Goal: Navigation & Orientation: Find specific page/section

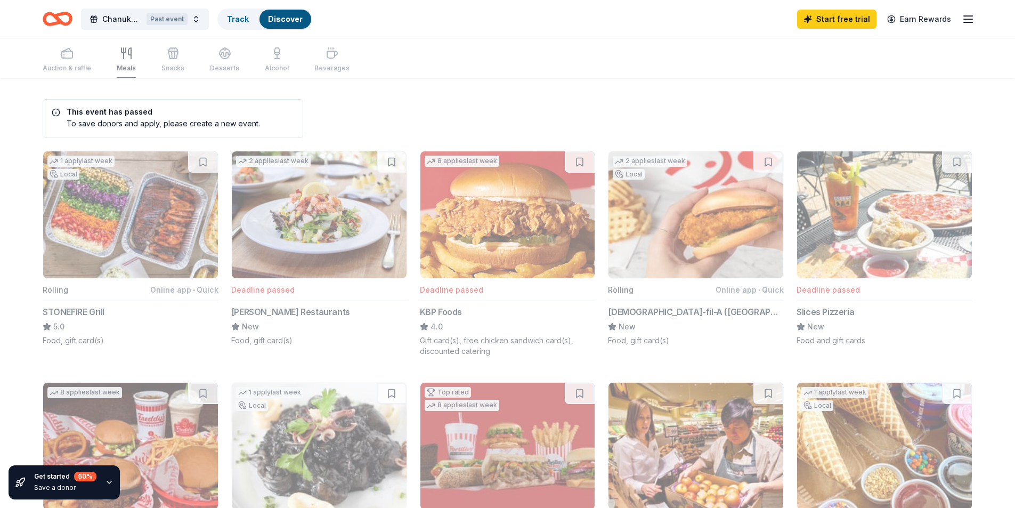
click at [167, 55] on div "Auction & raffle Meals Snacks Desserts Alcohol Beverages" at bounding box center [196, 60] width 307 height 35
click at [62, 11] on icon "Home" at bounding box center [58, 18] width 30 height 25
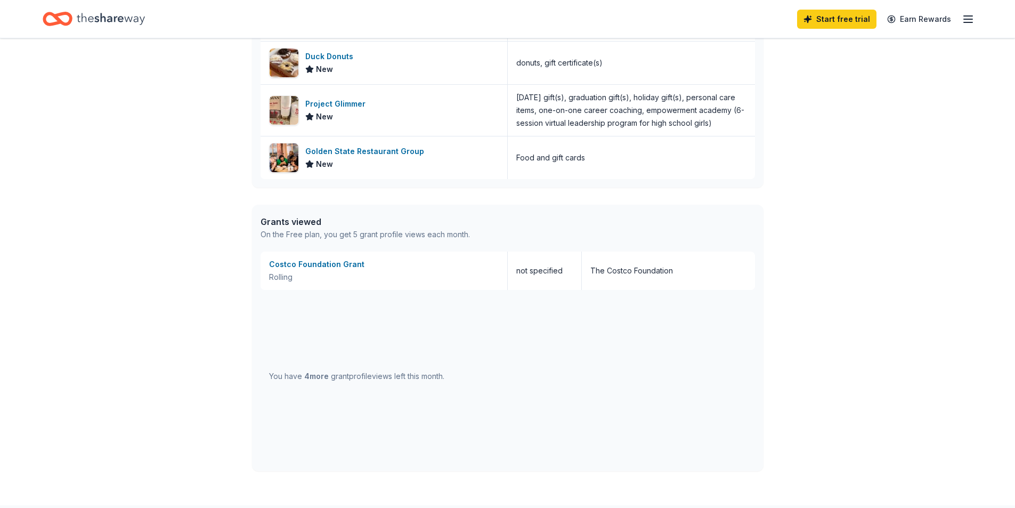
scroll to position [648, 0]
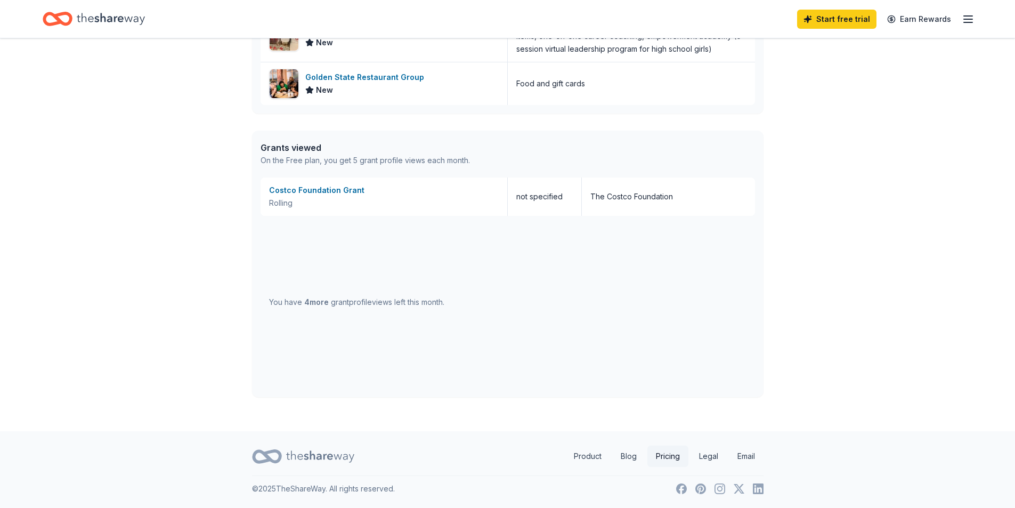
click at [662, 456] on link "Pricing" at bounding box center [667, 455] width 41 height 21
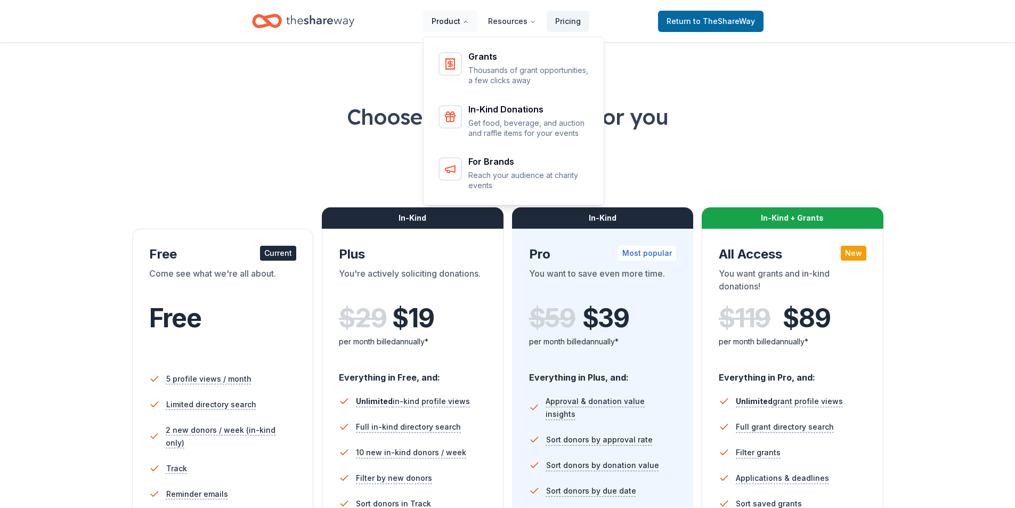
click at [437, 15] on button "Product" at bounding box center [450, 21] width 54 height 21
click at [453, 6] on header "Product Resources Pricing Grants Thousands of grant opportunities, a few clicks…" at bounding box center [507, 21] width 1015 height 42
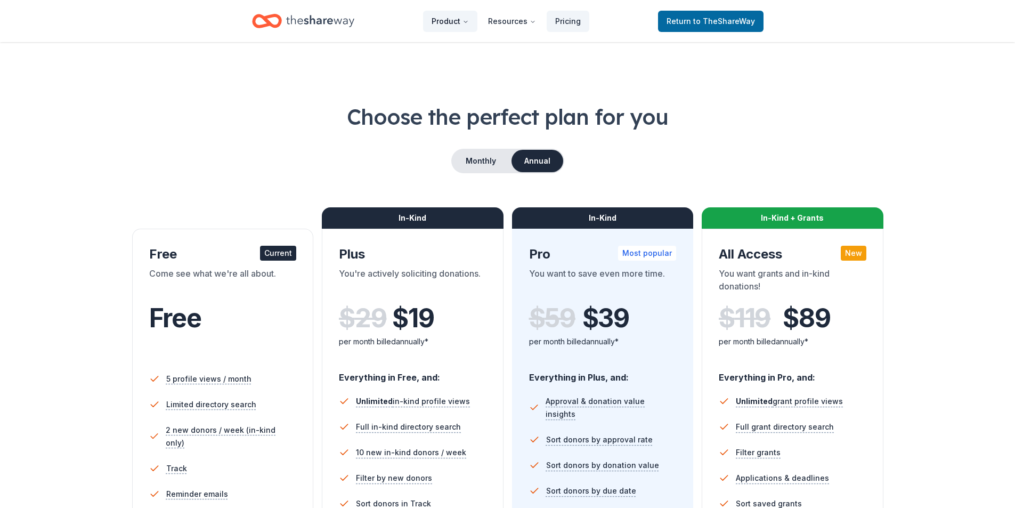
click at [456, 20] on button "Product" at bounding box center [450, 21] width 54 height 21
click at [526, 23] on button "Resources" at bounding box center [512, 21] width 65 height 21
click at [297, 13] on icon "Home" at bounding box center [320, 21] width 68 height 22
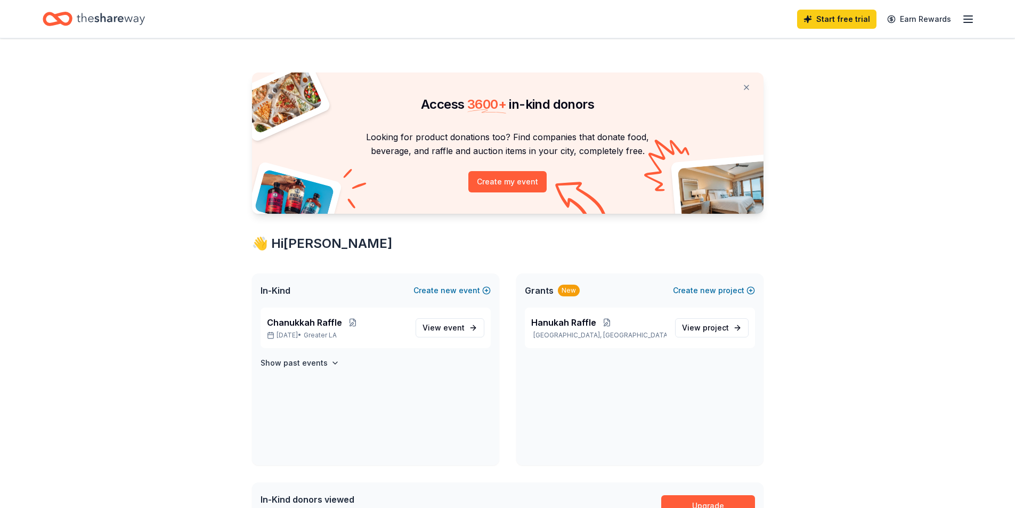
click at [299, 15] on div "Start free trial Earn Rewards" at bounding box center [508, 18] width 930 height 25
click at [960, 13] on div "Start free trial Earn Rewards" at bounding box center [885, 18] width 177 height 25
click at [970, 20] on icon "button" at bounding box center [968, 19] width 13 height 13
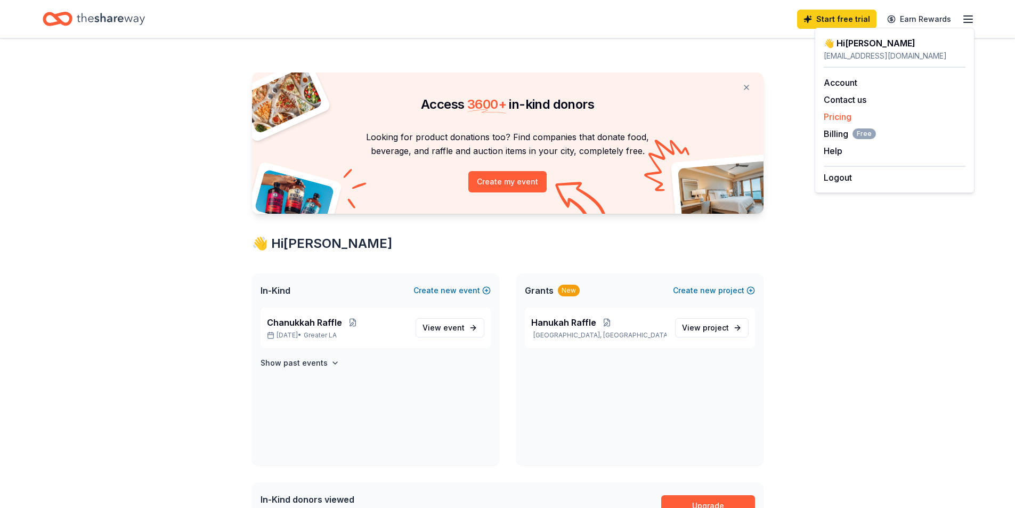
click at [845, 114] on link "Pricing" at bounding box center [838, 116] width 28 height 11
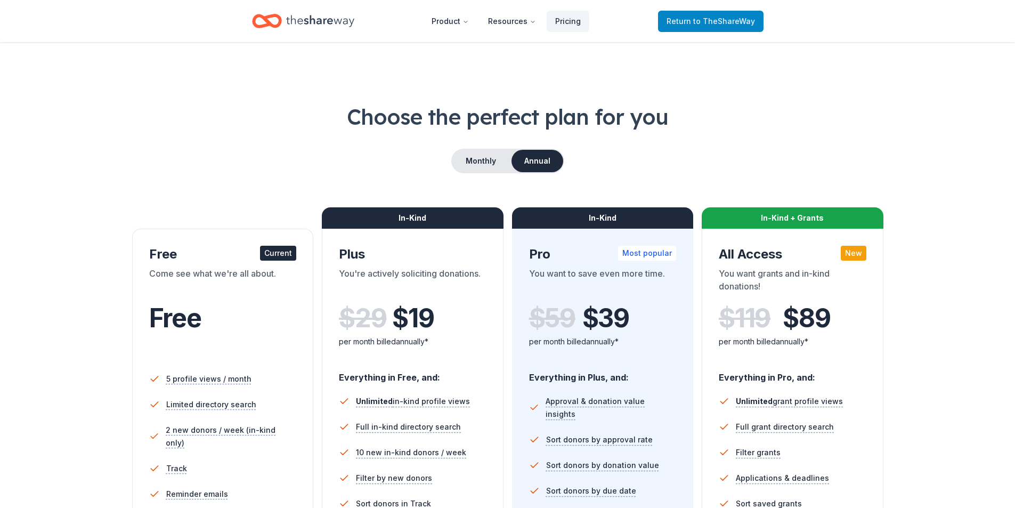
click at [742, 25] on span "to TheShareWay" at bounding box center [724, 21] width 62 height 9
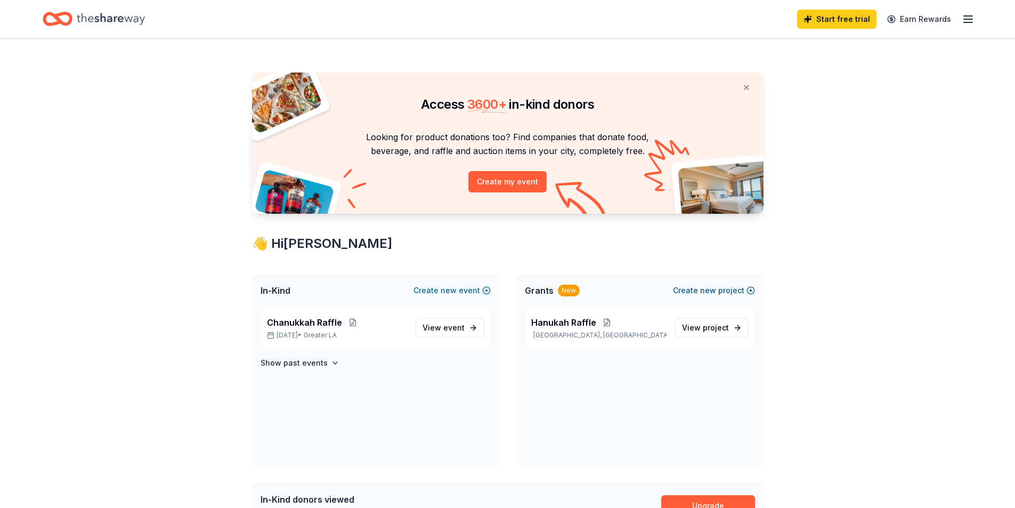
click at [714, 289] on span "new" at bounding box center [708, 290] width 16 height 13
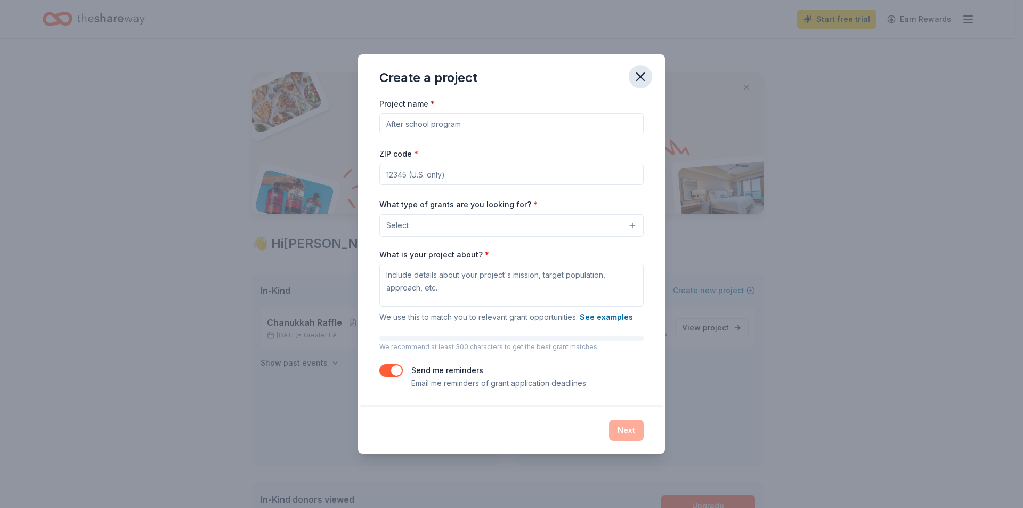
click at [635, 75] on icon "button" at bounding box center [640, 76] width 15 height 15
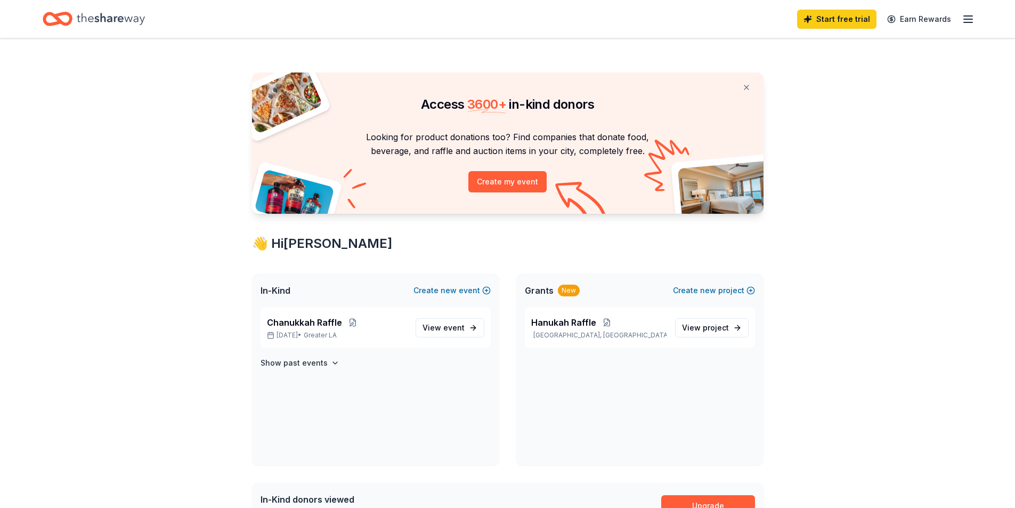
click at [965, 20] on icon "button" at bounding box center [968, 19] width 13 height 13
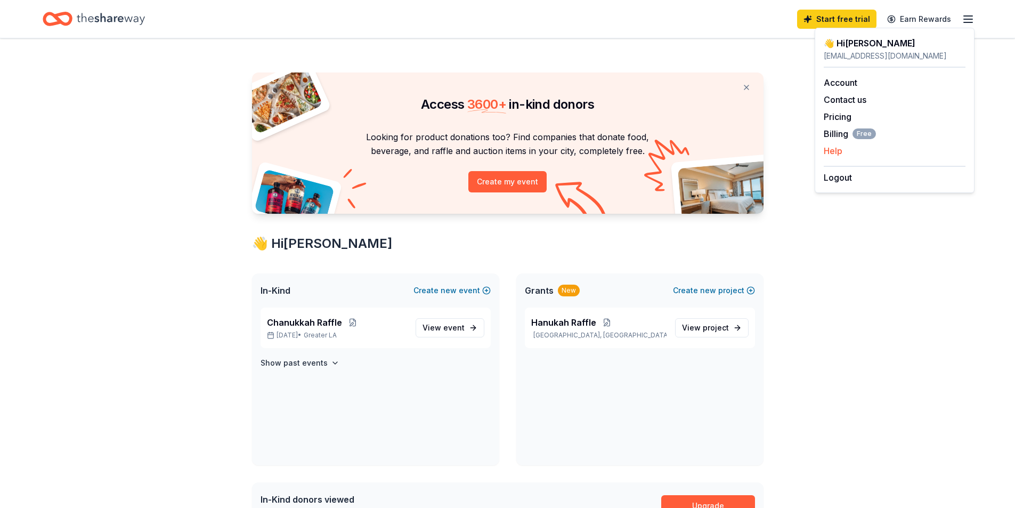
click at [833, 152] on button "Help" at bounding box center [833, 150] width 19 height 13
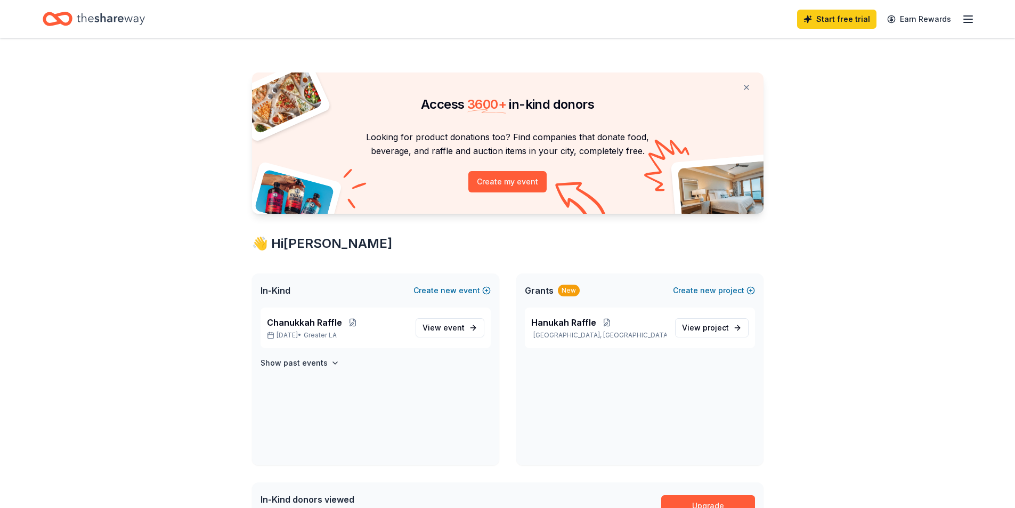
click at [976, 16] on div "Start free trial Earn Rewards" at bounding box center [507, 19] width 1015 height 38
click at [967, 21] on icon "button" at bounding box center [968, 19] width 13 height 13
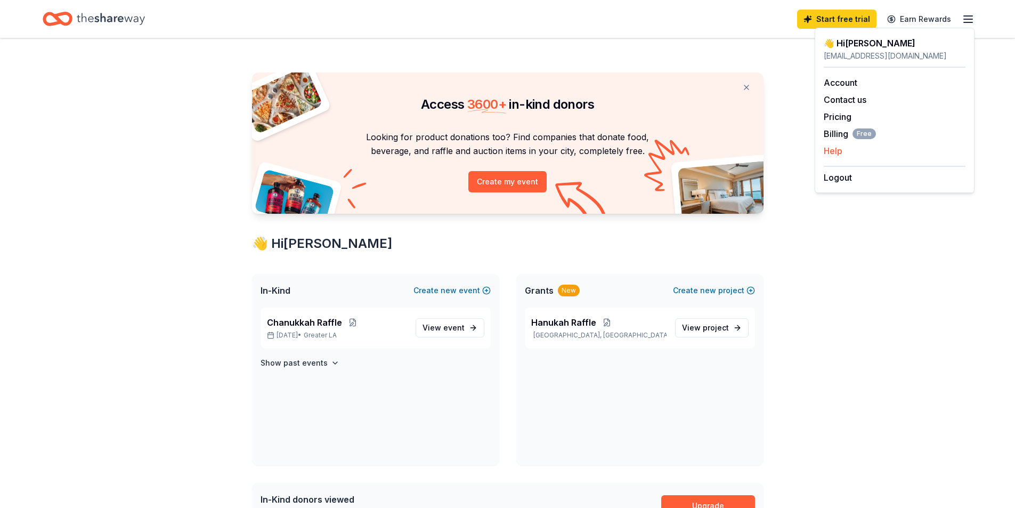
click at [834, 152] on button "Help" at bounding box center [833, 150] width 19 height 13
